Goal: Entertainment & Leisure: Consume media (video, audio)

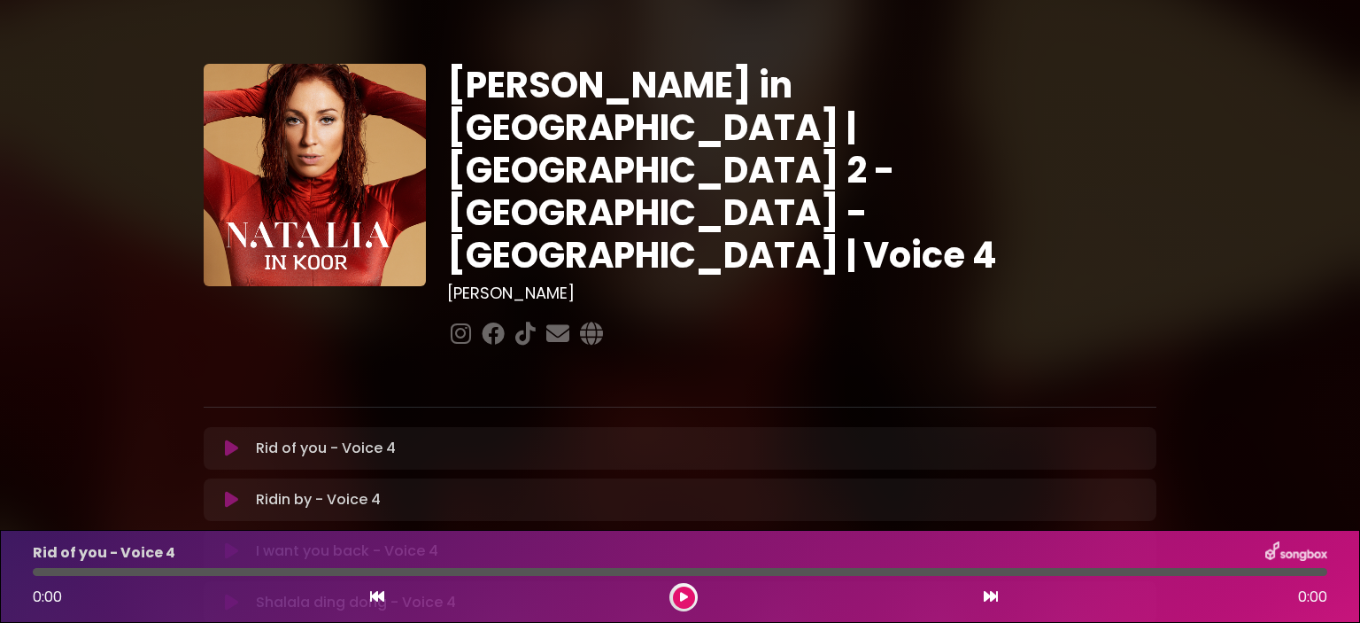
click at [227, 439] on icon at bounding box center [231, 448] width 13 height 18
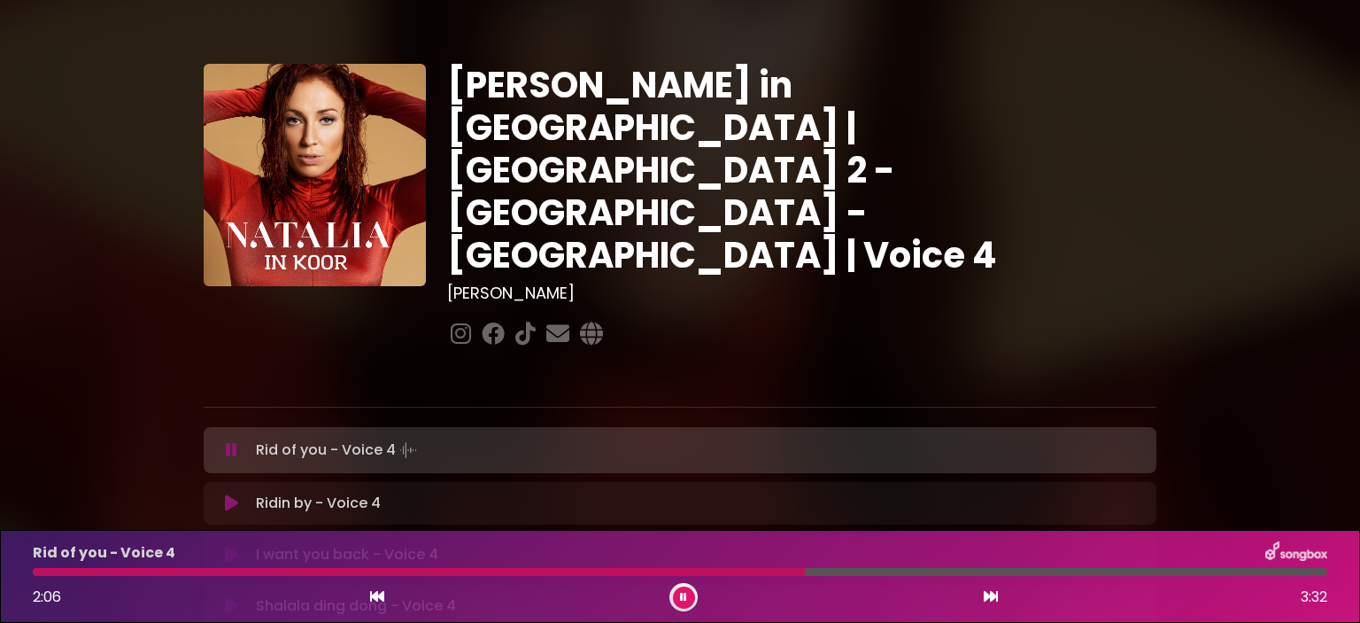
click at [225, 441] on button at bounding box center [231, 450] width 35 height 18
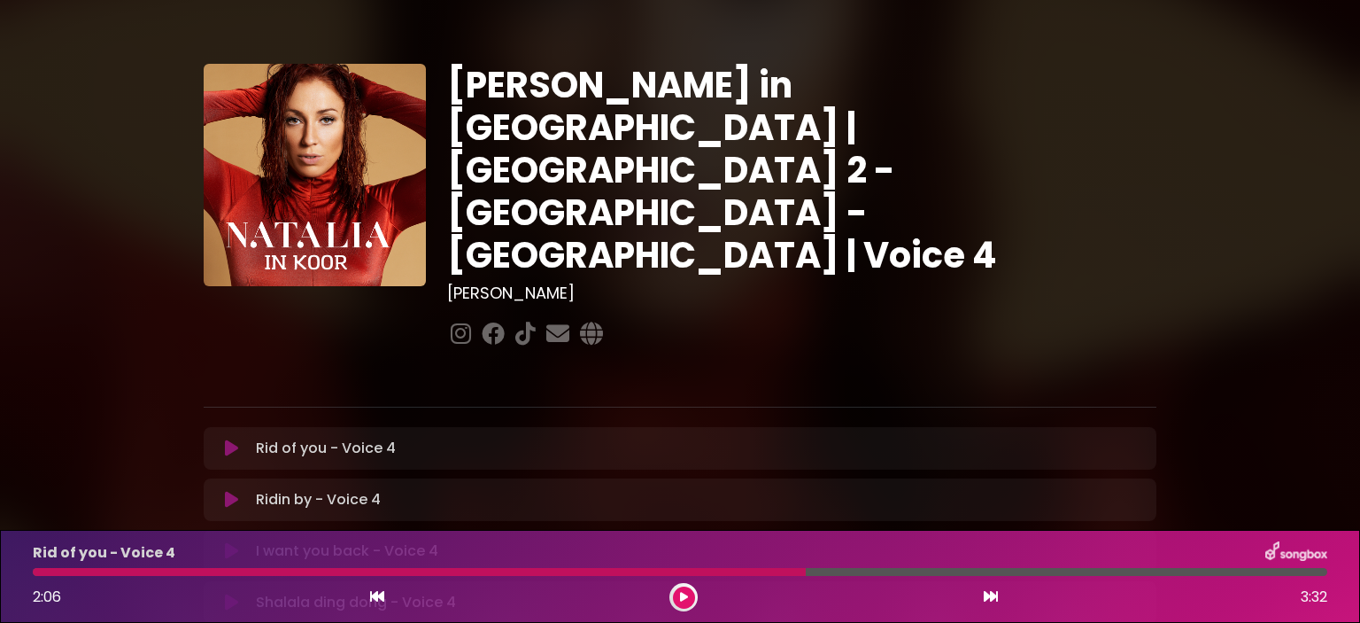
click at [232, 439] on icon at bounding box center [231, 448] width 13 height 18
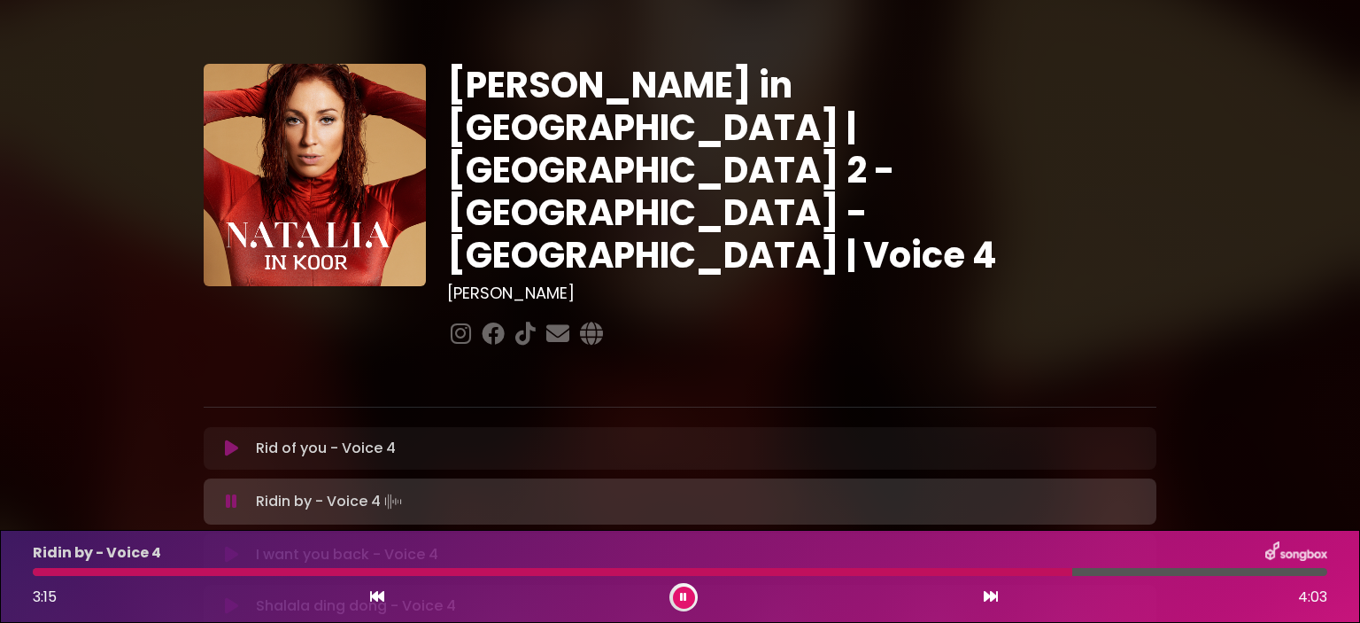
click at [230, 492] on icon at bounding box center [232, 501] width 12 height 18
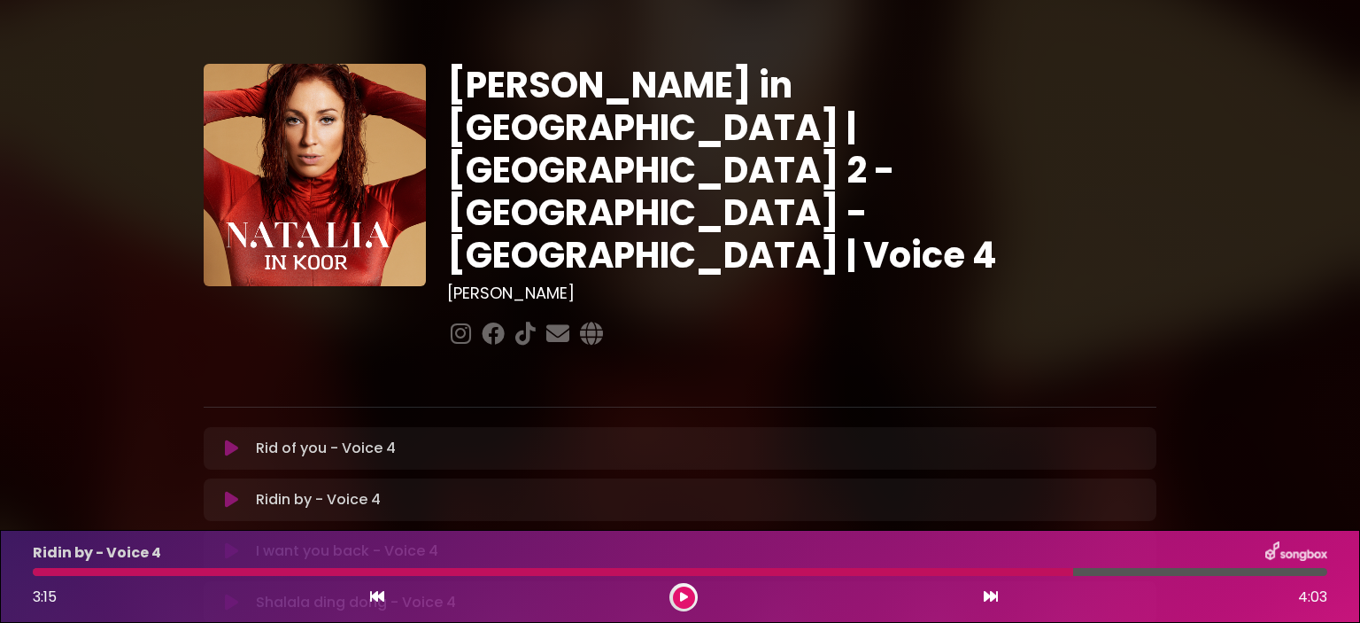
click at [228, 491] on icon at bounding box center [231, 500] width 13 height 18
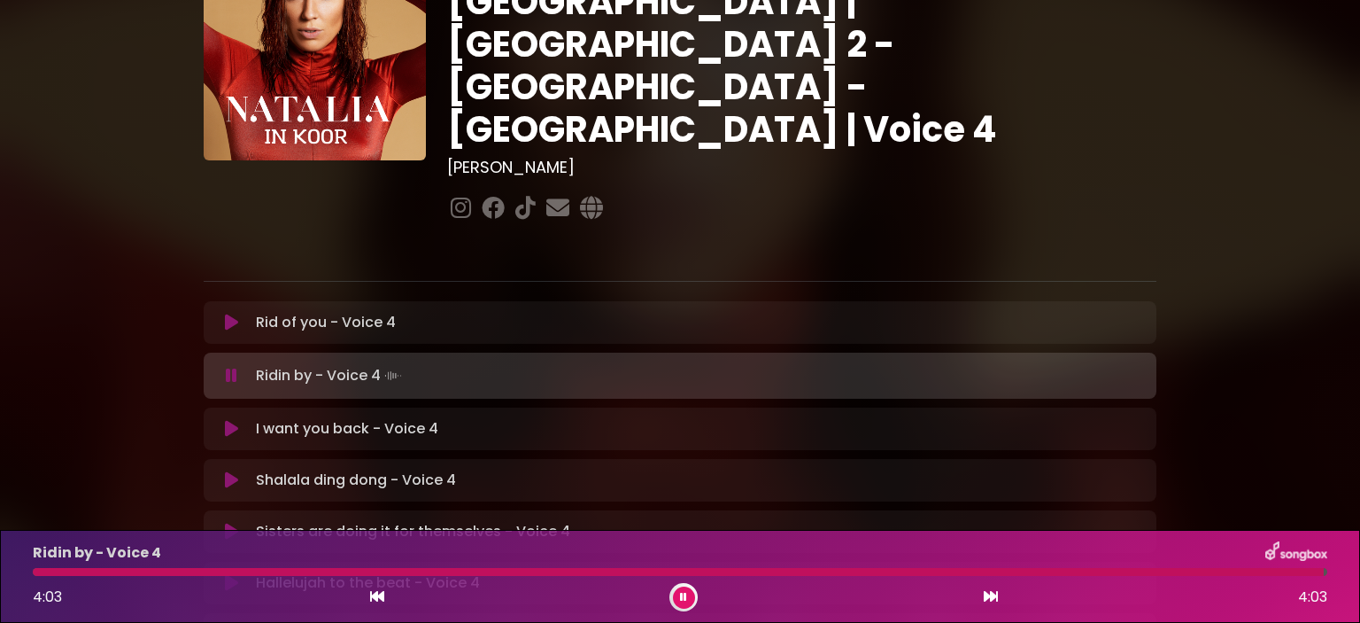
scroll to position [177, 0]
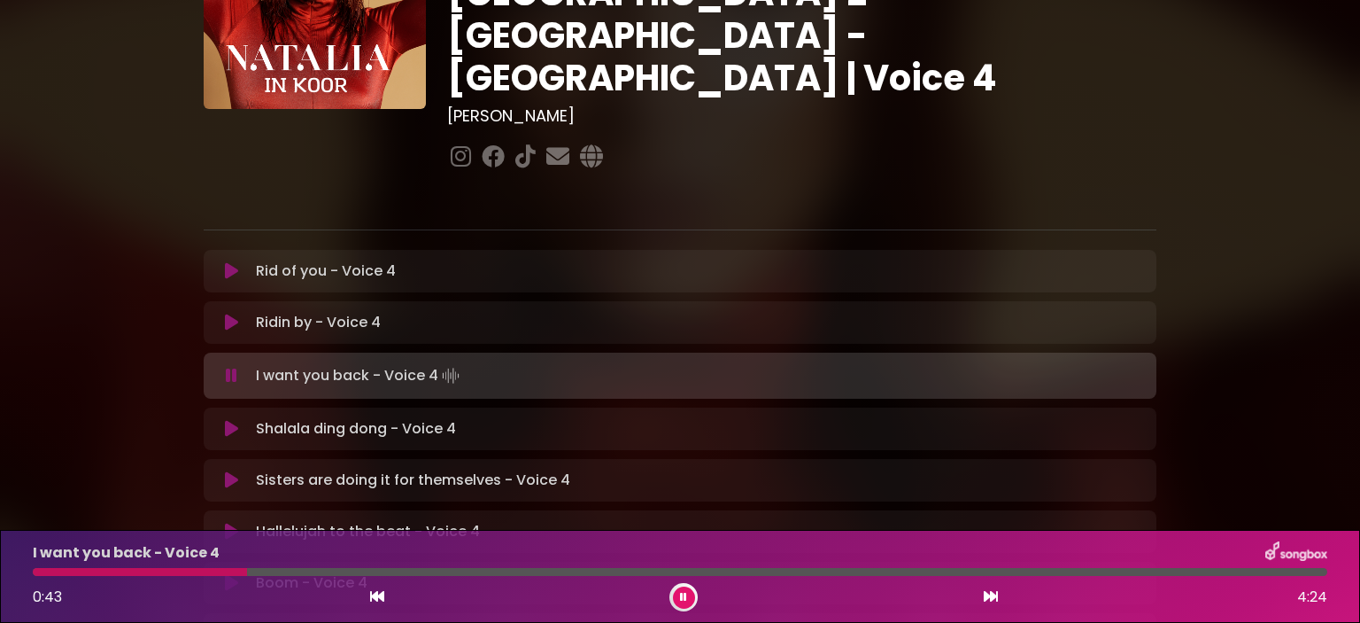
click at [235, 367] on icon at bounding box center [232, 376] width 12 height 18
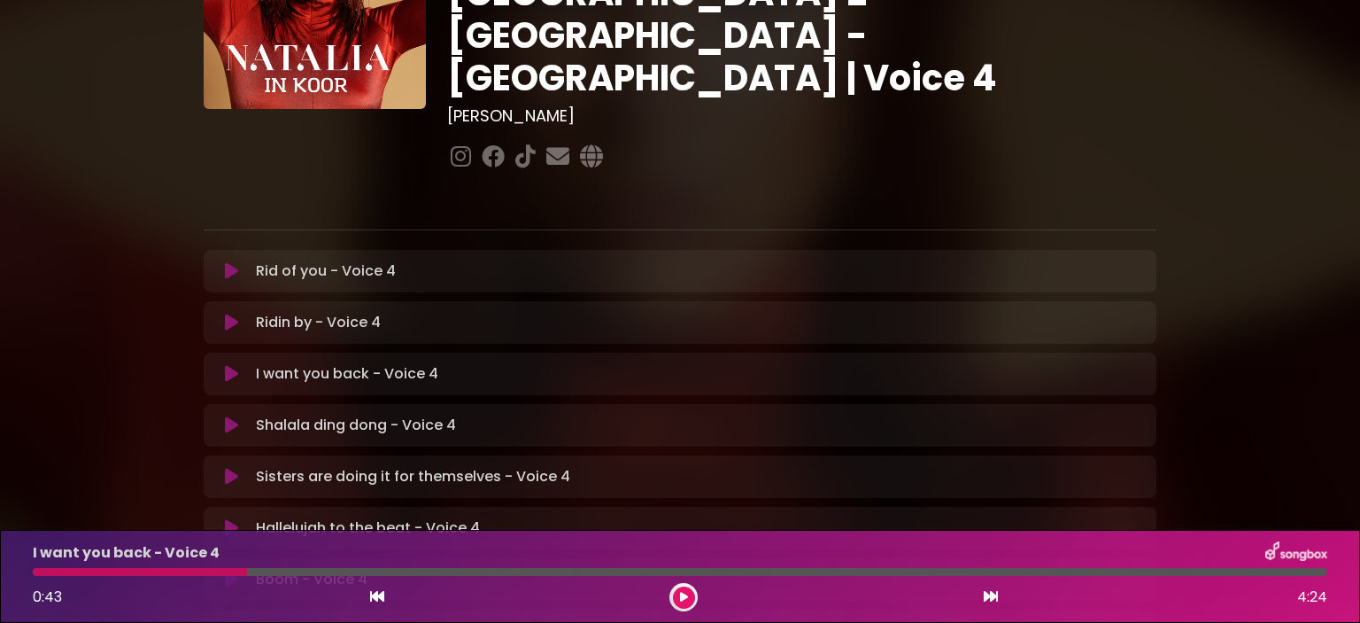
click at [235, 365] on icon at bounding box center [231, 374] width 13 height 18
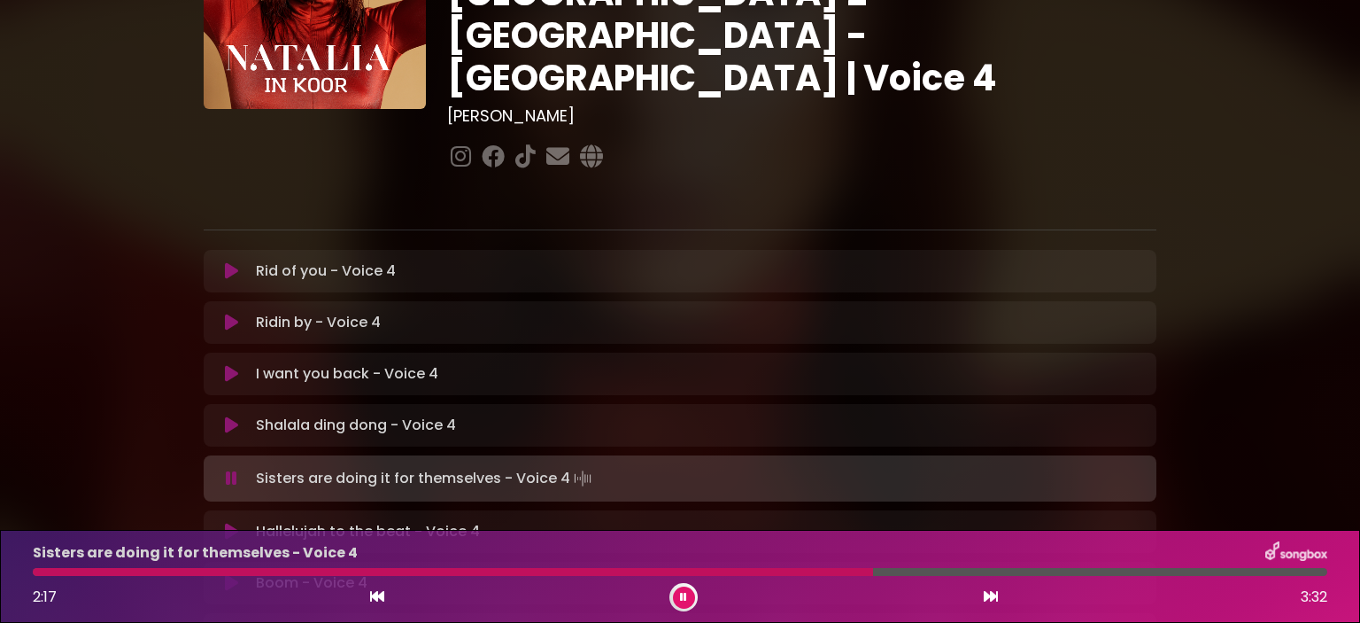
click at [229, 469] on icon at bounding box center [232, 478] width 12 height 18
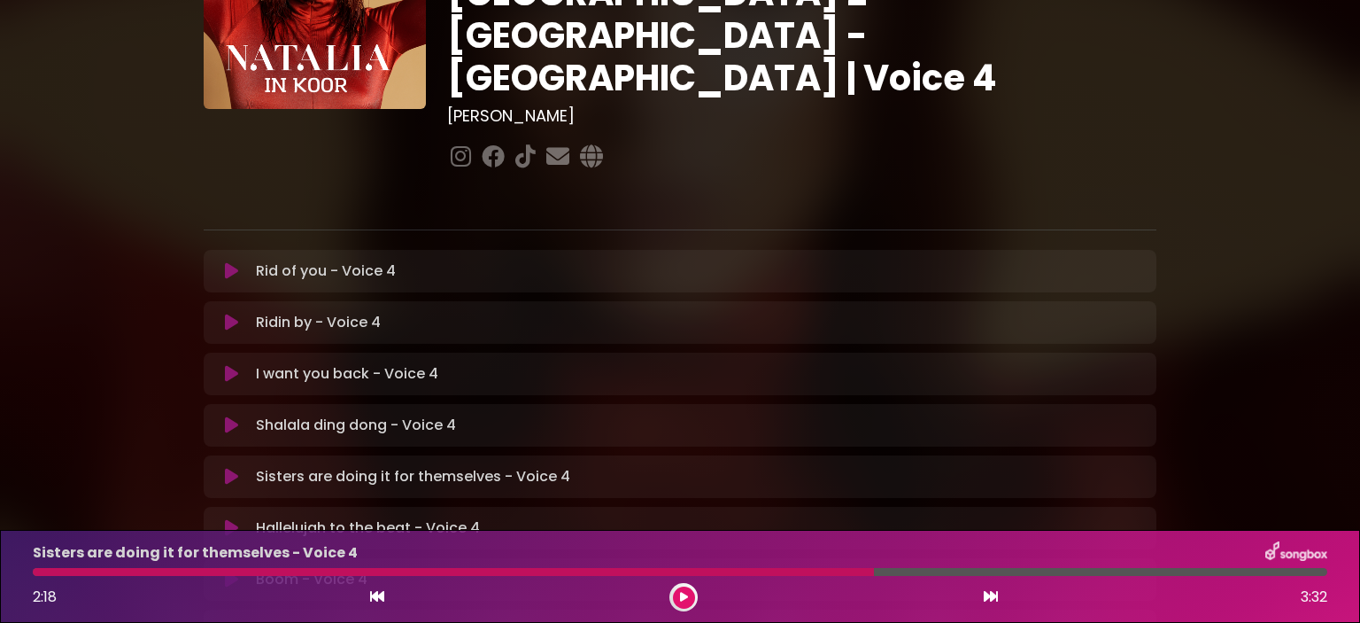
click at [818, 573] on div at bounding box center [453, 572] width 841 height 8
click at [817, 564] on div "Sisters are doing it for themselves - Voice 4 2:18 3:32" at bounding box center [680, 576] width 1316 height 70
click at [819, 570] on div at bounding box center [453, 572] width 841 height 8
click at [687, 598] on button at bounding box center [684, 597] width 22 height 22
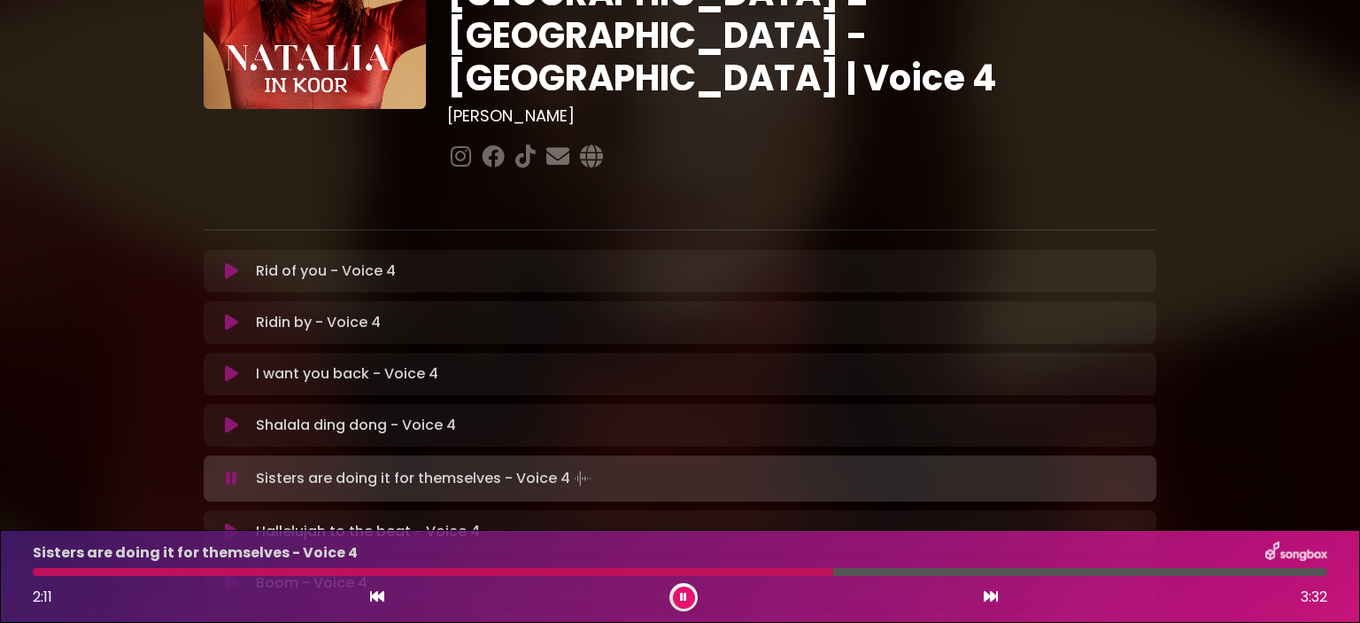
click at [801, 574] on div at bounding box center [680, 572] width 1295 height 8
click at [796, 569] on div at bounding box center [430, 572] width 794 height 8
click at [765, 567] on div "Sisters are doing it for themselves - Voice 4 2:09 3:32" at bounding box center [680, 576] width 1316 height 70
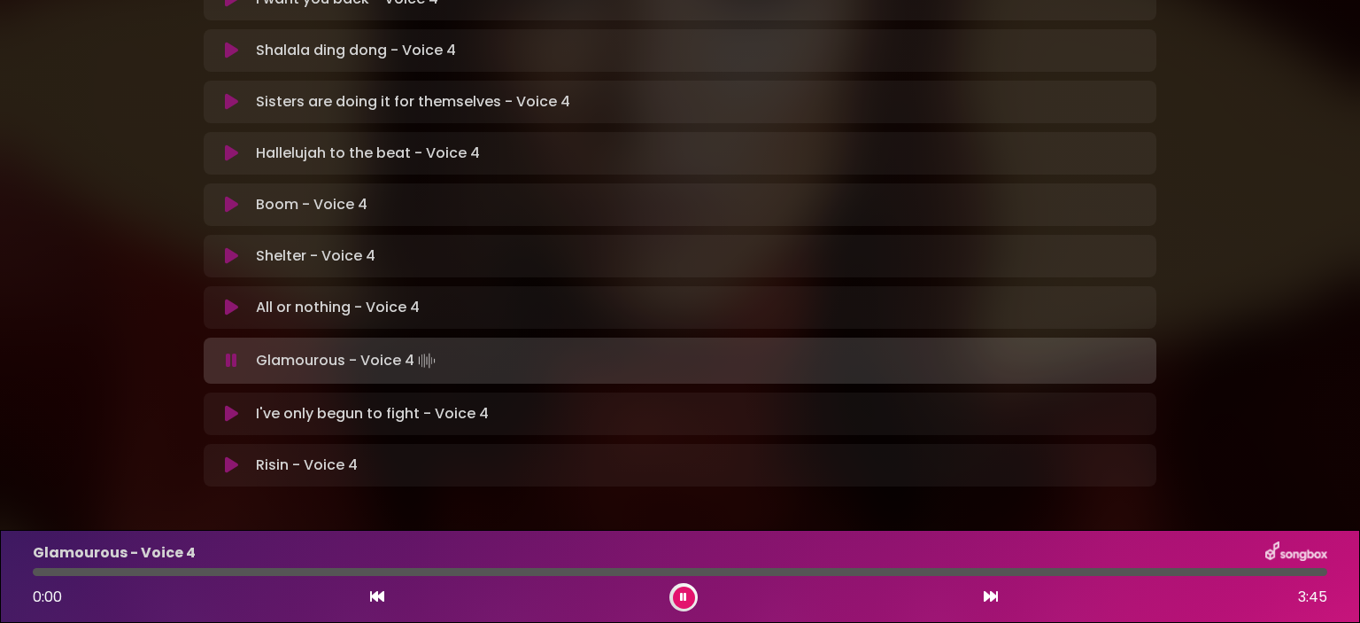
scroll to position [555, 0]
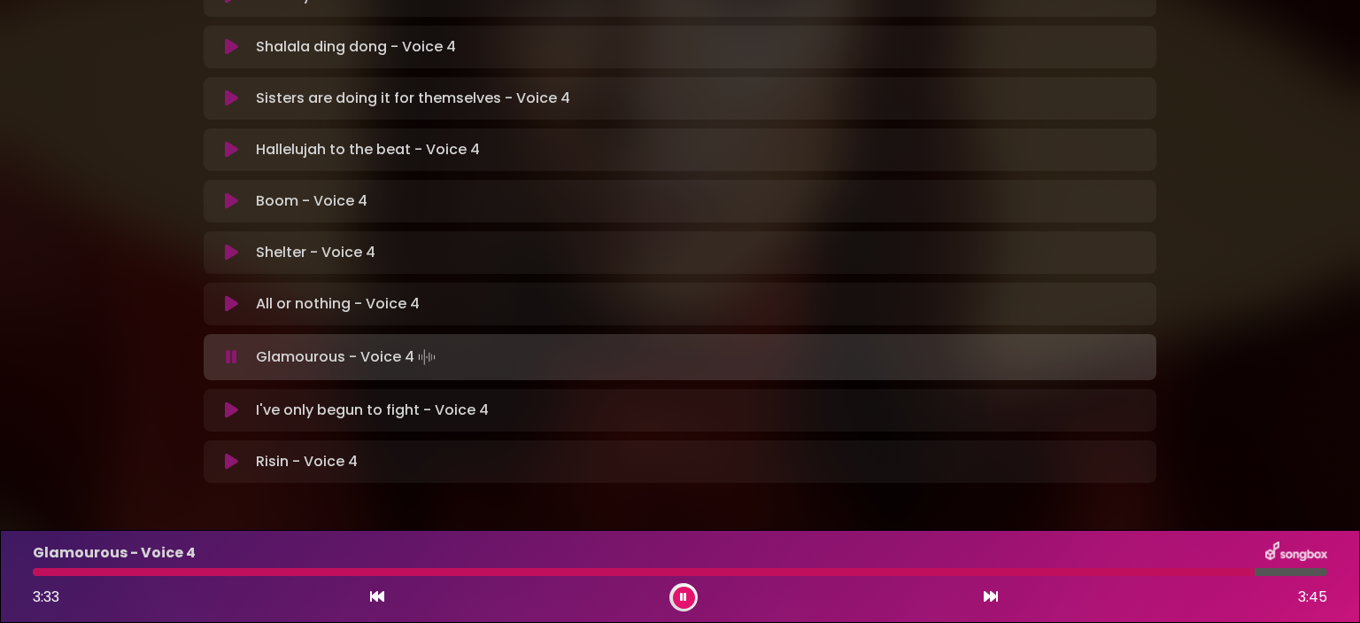
click at [686, 592] on icon at bounding box center [683, 597] width 7 height 11
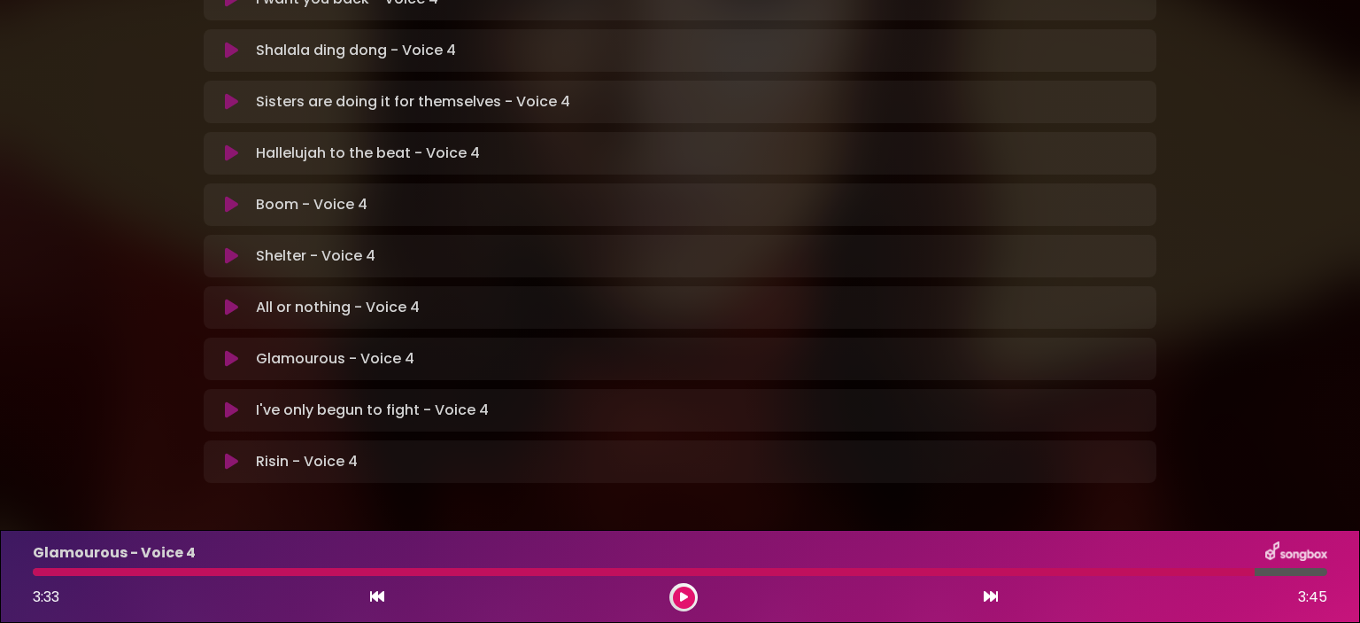
click at [693, 598] on button at bounding box center [684, 597] width 22 height 22
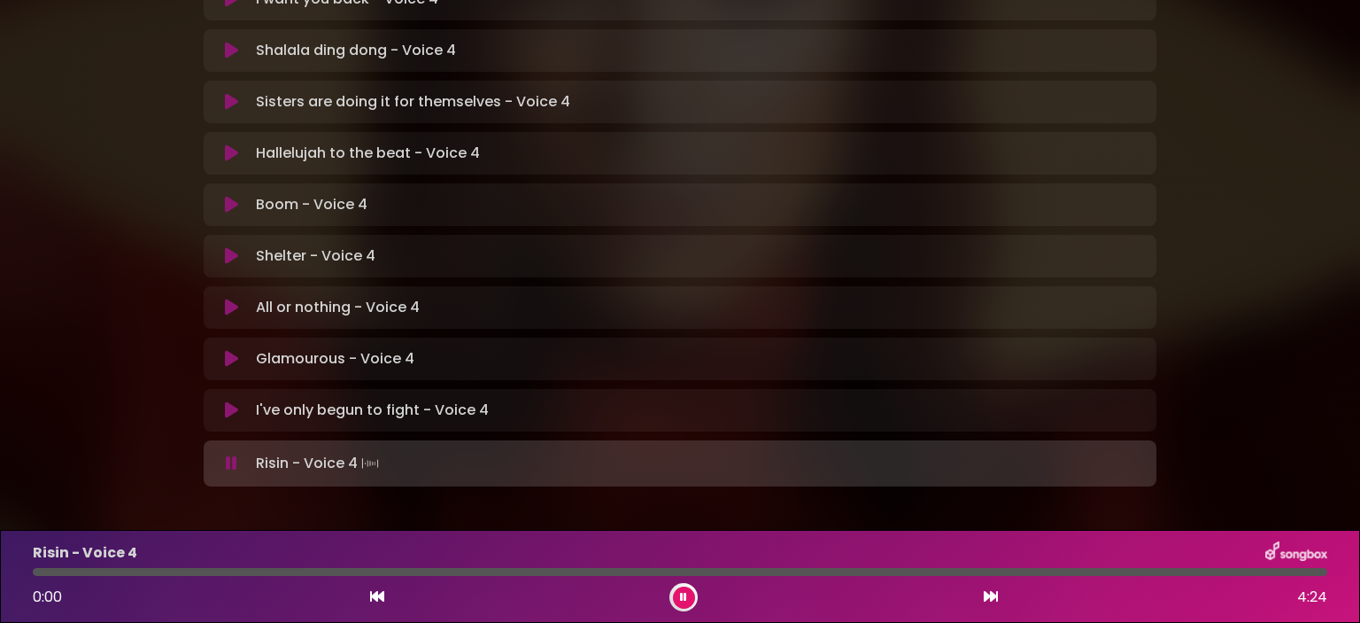
scroll to position [555, 0]
